Goal: Find contact information: Find contact information

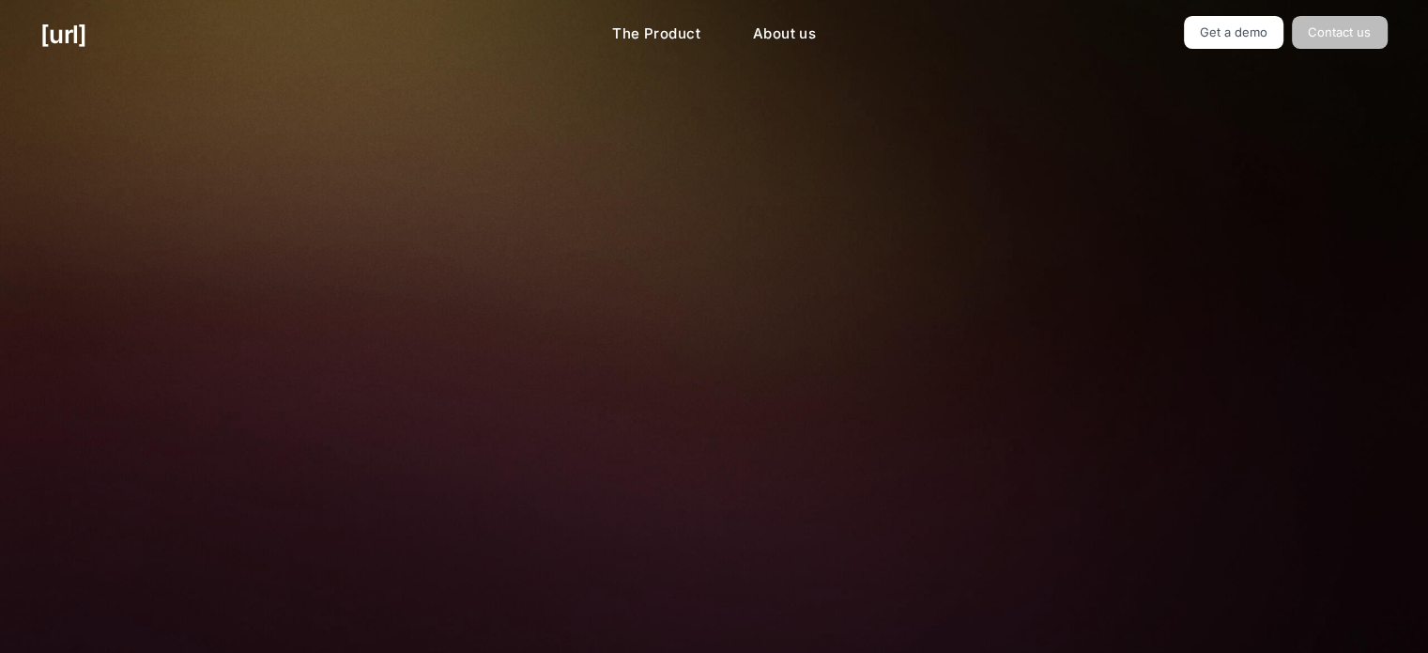
click at [1369, 23] on link "Contact us" at bounding box center [1340, 32] width 96 height 33
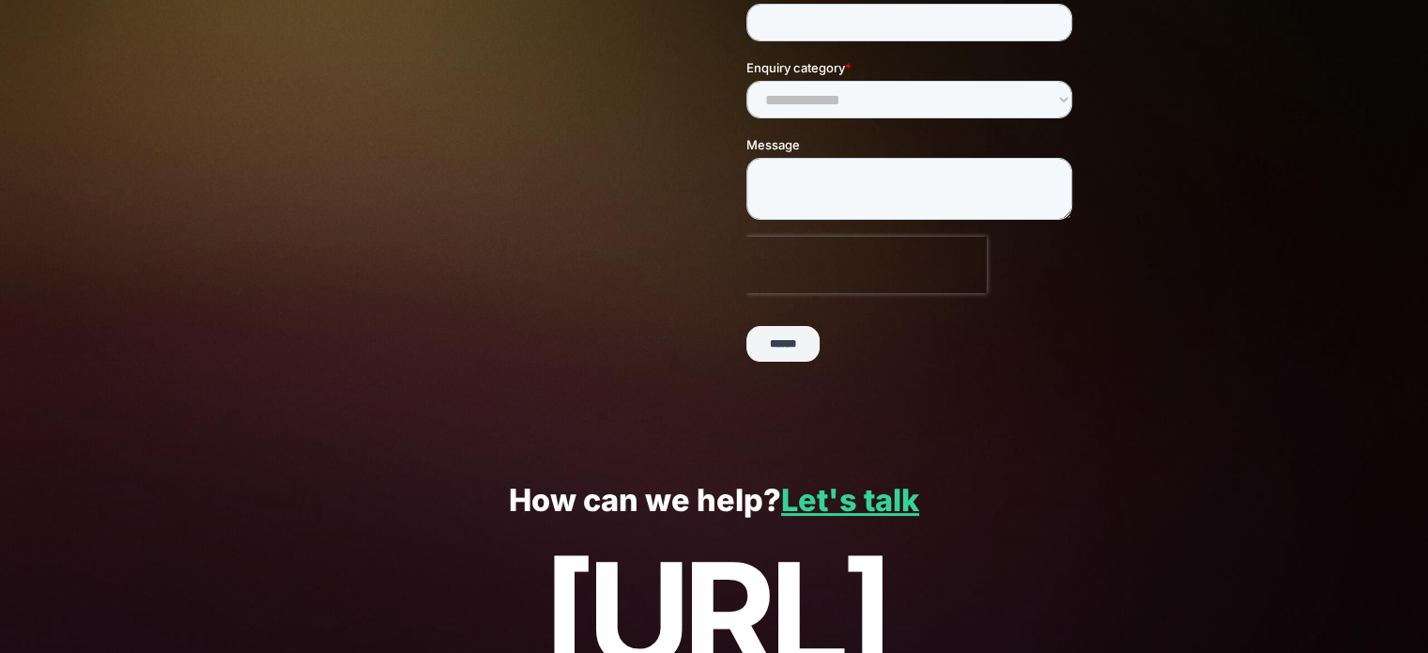
scroll to position [508, 0]
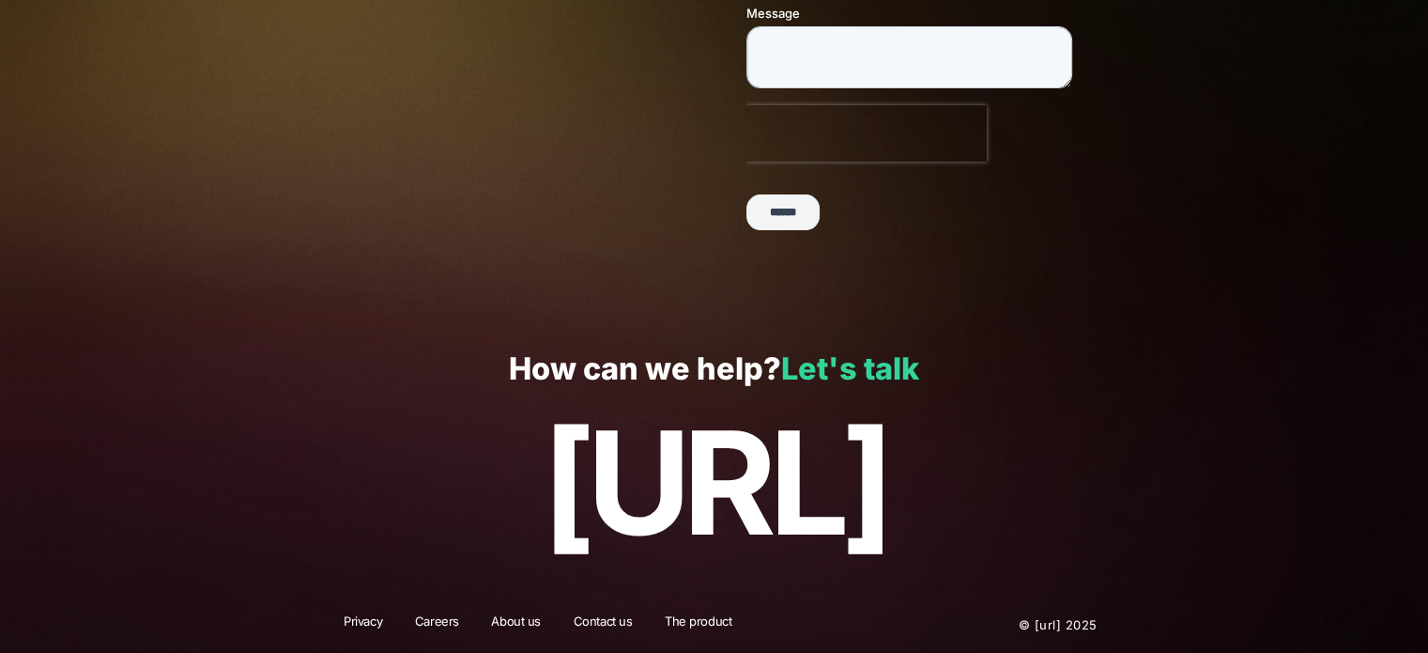
click at [842, 364] on link "Let's talk" at bounding box center [850, 368] width 138 height 37
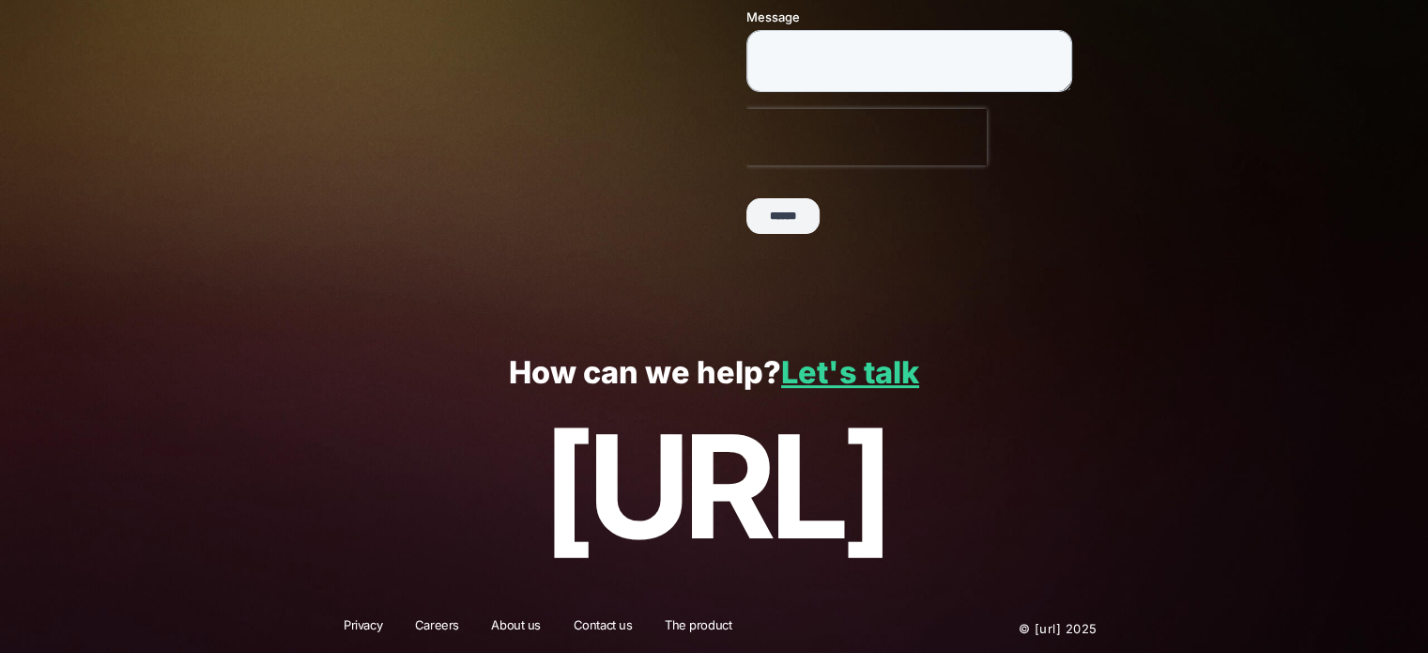
scroll to position [508, 0]
